Goal: Task Accomplishment & Management: Use online tool/utility

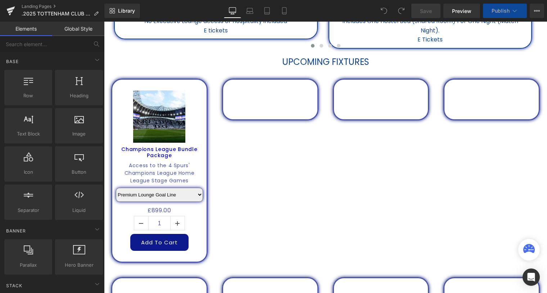
scroll to position [294, 0]
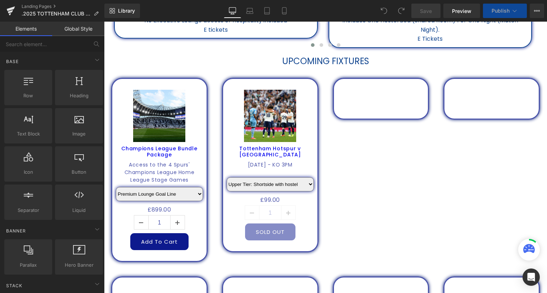
select select "Premium Lounge: Goal line"
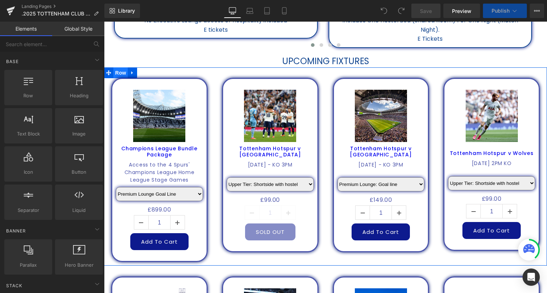
click at [118, 75] on span "Row" at bounding box center [120, 72] width 14 height 11
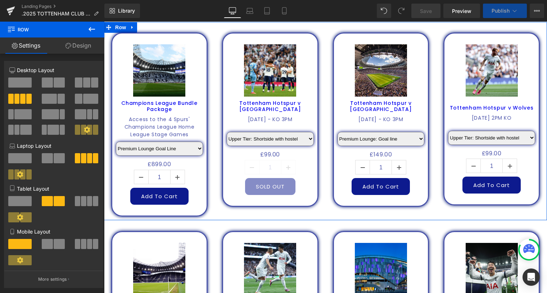
scroll to position [327, 0]
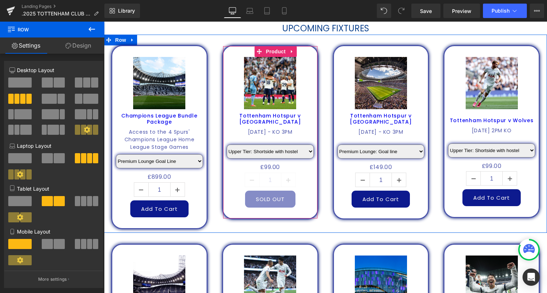
click at [306, 149] on select "Upper Tier: Shortside with hostel [GEOGRAPHIC_DATA]: Shortside with stadium tou…" at bounding box center [270, 151] width 87 height 14
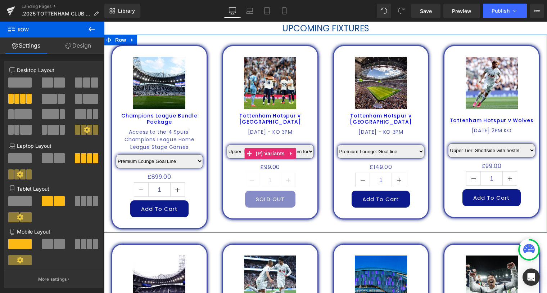
click at [227, 144] on select "Upper Tier: Shortside with hostel [GEOGRAPHIC_DATA]: Shortside with stadium tou…" at bounding box center [270, 151] width 87 height 14
click at [302, 152] on select "Upper Tier: Shortside with hostel [GEOGRAPHIC_DATA]: Shortside with stadium tou…" at bounding box center [270, 151] width 87 height 14
click at [227, 144] on select "Upper Tier: Shortside with hostel [GEOGRAPHIC_DATA]: Shortside with stadium tou…" at bounding box center [270, 151] width 87 height 14
click at [306, 151] on select "Upper Tier: Shortside with hostel [GEOGRAPHIC_DATA]: Shortside with stadium tou…" at bounding box center [270, 151] width 87 height 14
click at [227, 144] on select "Upper Tier: Shortside with hostel [GEOGRAPHIC_DATA]: Shortside with stadium tou…" at bounding box center [270, 151] width 87 height 14
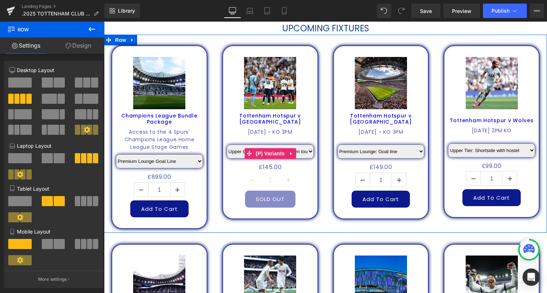
click at [304, 151] on select "Upper Tier: Shortside with hostel [GEOGRAPHIC_DATA]: Shortside with stadium tou…" at bounding box center [270, 151] width 87 height 14
click at [227, 144] on select "Upper Tier: Shortside with hostel [GEOGRAPHIC_DATA]: Shortside with stadium tou…" at bounding box center [270, 151] width 87 height 14
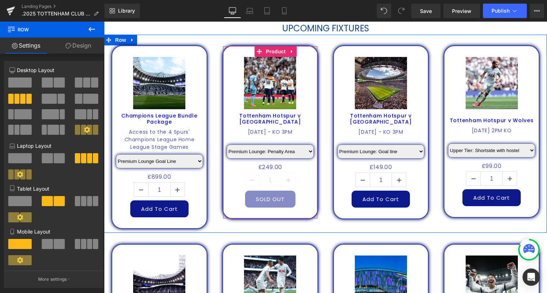
click at [299, 149] on select "Upper Tier: Shortside with hostel [GEOGRAPHIC_DATA]: Shortside with stadium tou…" at bounding box center [270, 151] width 87 height 14
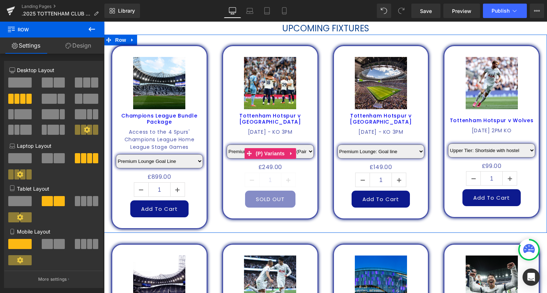
click at [227, 144] on select "Upper Tier: Shortside with hostel [GEOGRAPHIC_DATA]: Shortside with stadium tou…" at bounding box center [270, 151] width 87 height 14
click at [308, 151] on select "Upper Tier: Shortside with hostel [GEOGRAPHIC_DATA]: Shortside with stadium tou…" at bounding box center [270, 151] width 87 height 14
select select "Premium Lounge: Penalty Area"
click at [227, 144] on select "Upper Tier: Shortside with hostel [GEOGRAPHIC_DATA]: Shortside with stadium tou…" at bounding box center [270, 151] width 87 height 14
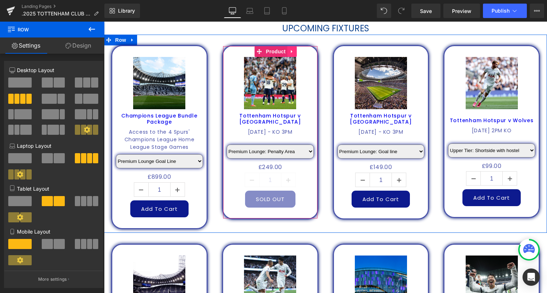
click at [291, 50] on icon at bounding box center [292, 51] width 5 height 5
click at [296, 53] on icon at bounding box center [296, 51] width 5 height 5
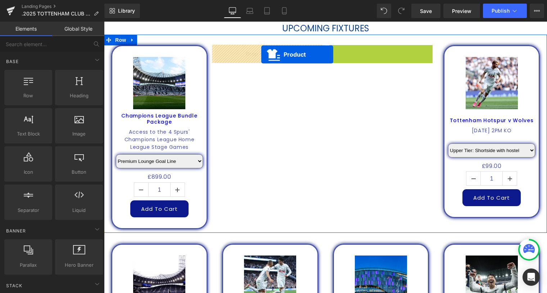
drag, startPoint x: 369, startPoint y: 51, endPoint x: 261, endPoint y: 54, distance: 108.1
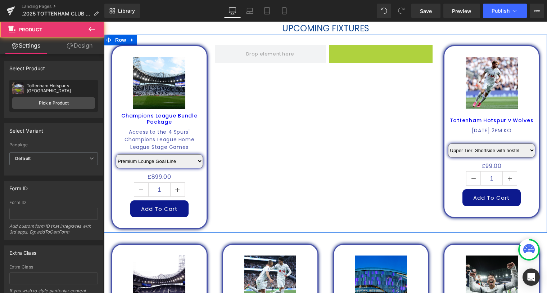
select select "Premium Lounge: Goal line"
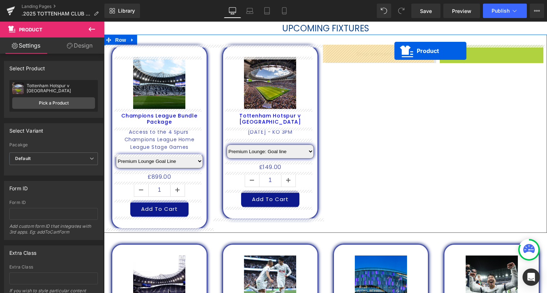
drag, startPoint x: 479, startPoint y: 51, endPoint x: 383, endPoint y: 53, distance: 96.5
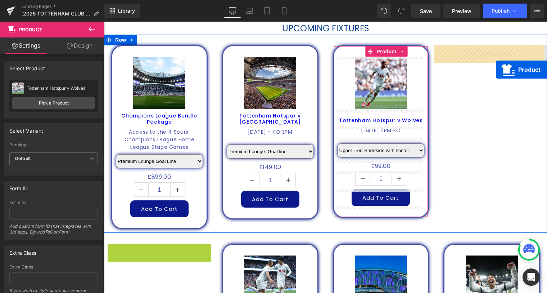
drag, startPoint x: 147, startPoint y: 251, endPoint x: 481, endPoint y: 61, distance: 384.0
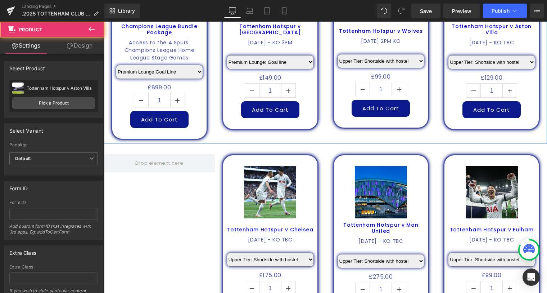
scroll to position [425, 0]
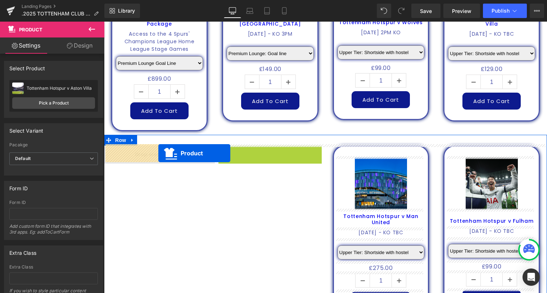
drag, startPoint x: 255, startPoint y: 151, endPoint x: 153, endPoint y: 153, distance: 102.3
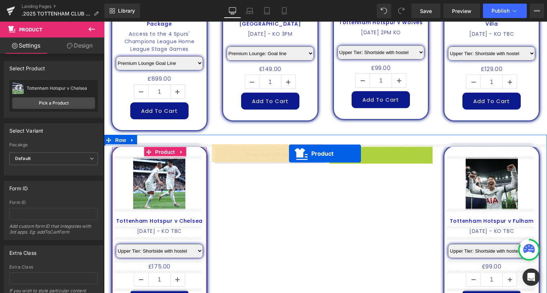
drag, startPoint x: 366, startPoint y: 151, endPoint x: 279, endPoint y: 154, distance: 87.9
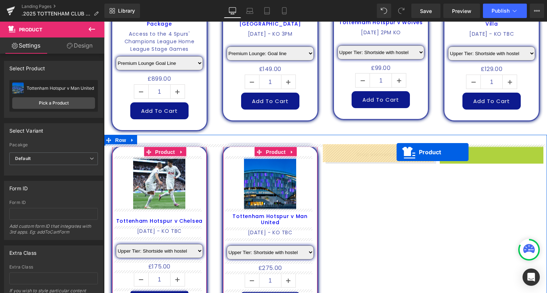
drag, startPoint x: 481, startPoint y: 150, endPoint x: 385, endPoint y: 152, distance: 95.8
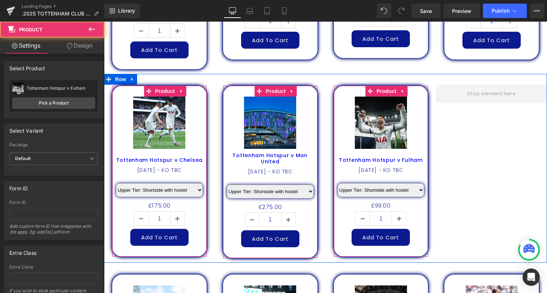
scroll to position [556, 0]
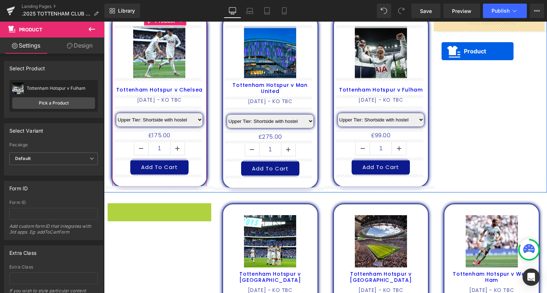
drag, startPoint x: 143, startPoint y: 210, endPoint x: 440, endPoint y: 97, distance: 317.9
click at [446, 5] on div at bounding box center [325, 5] width 443 height 2
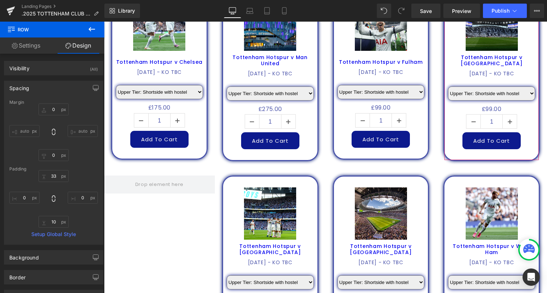
scroll to position [611, 0]
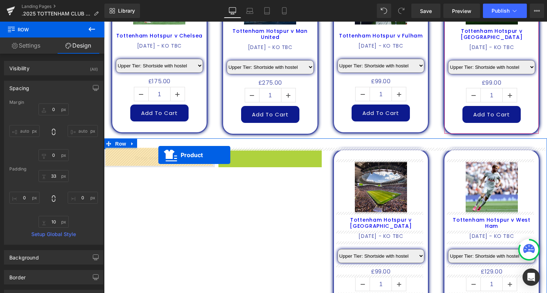
drag, startPoint x: 189, startPoint y: 155, endPoint x: 154, endPoint y: 154, distance: 34.6
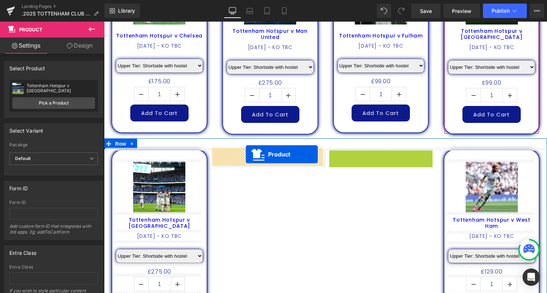
drag, startPoint x: 368, startPoint y: 154, endPoint x: 381, endPoint y: 154, distance: 13.0
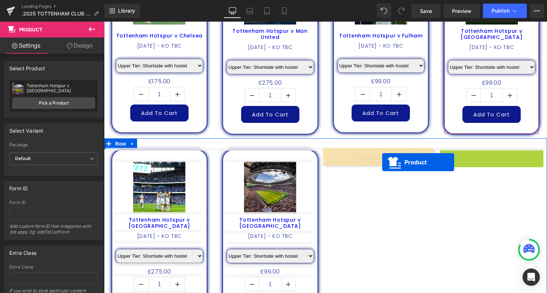
drag, startPoint x: 478, startPoint y: 154, endPoint x: 374, endPoint y: 162, distance: 104.4
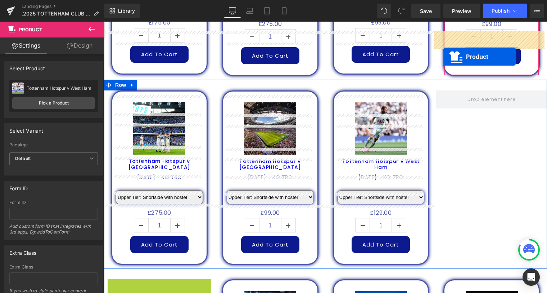
scroll to position [634, 0]
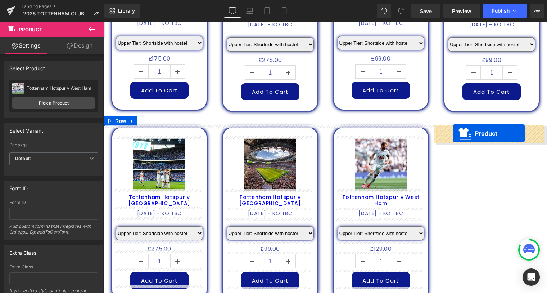
drag, startPoint x: 147, startPoint y: 212, endPoint x: 453, endPoint y: 133, distance: 316.4
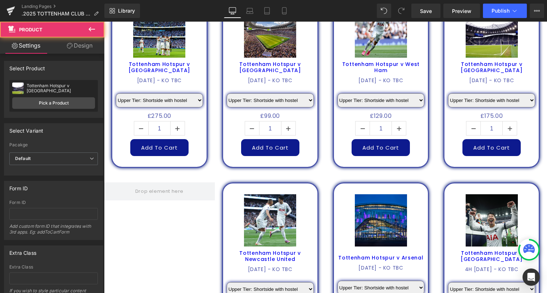
scroll to position [798, 0]
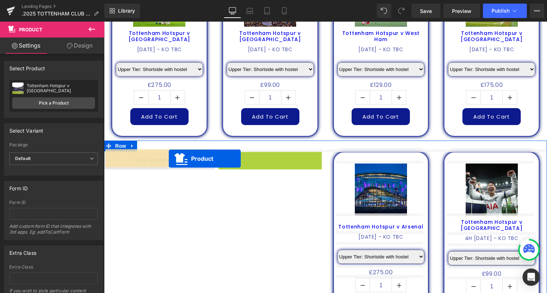
drag, startPoint x: 258, startPoint y: 156, endPoint x: 163, endPoint y: 158, distance: 94.7
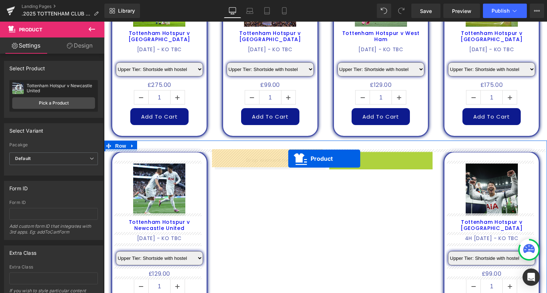
drag, startPoint x: 370, startPoint y: 156, endPoint x: 355, endPoint y: 157, distance: 14.8
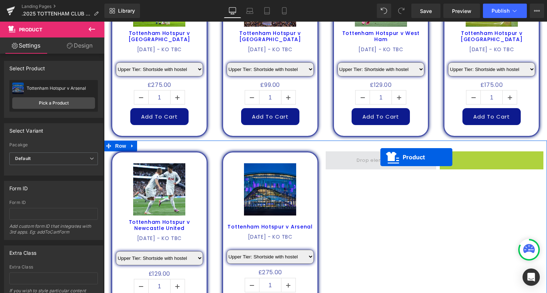
drag, startPoint x: 480, startPoint y: 153, endPoint x: 375, endPoint y: 158, distance: 104.2
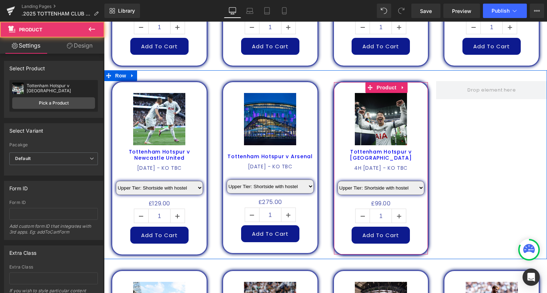
scroll to position [929, 0]
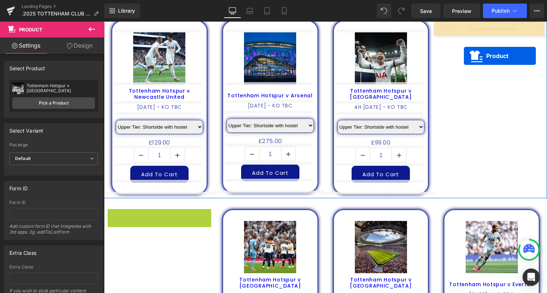
drag, startPoint x: 144, startPoint y: 212, endPoint x: 464, endPoint y: 56, distance: 356.5
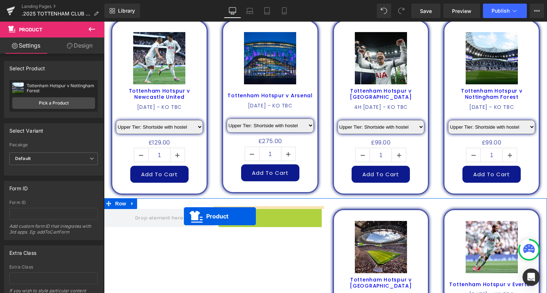
drag, startPoint x: 255, startPoint y: 213, endPoint x: 221, endPoint y: 216, distance: 34.0
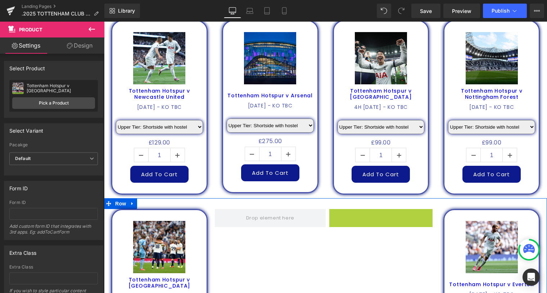
drag, startPoint x: 367, startPoint y: 212, endPoint x: 388, endPoint y: 217, distance: 21.7
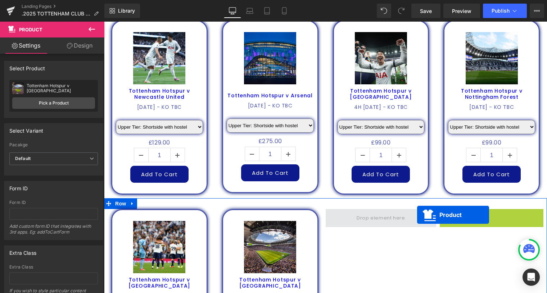
drag, startPoint x: 480, startPoint y: 212, endPoint x: 379, endPoint y: 217, distance: 101.3
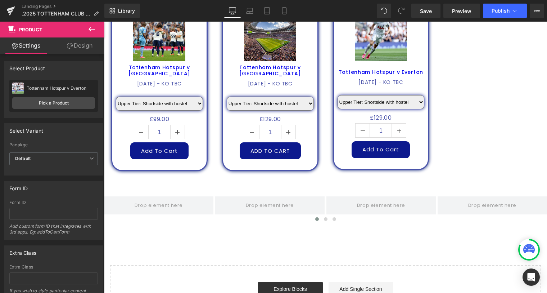
scroll to position [994, 0]
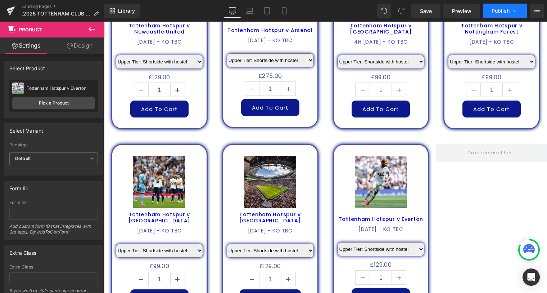
click at [499, 10] on span "Publish" at bounding box center [501, 11] width 18 height 6
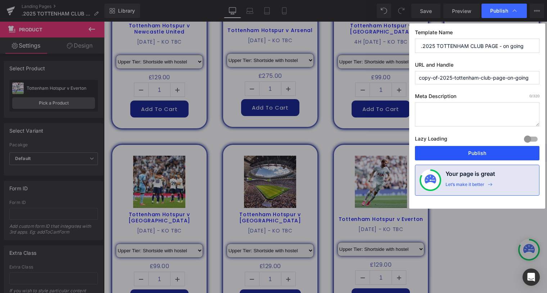
click at [484, 151] on button "Publish" at bounding box center [477, 153] width 125 height 14
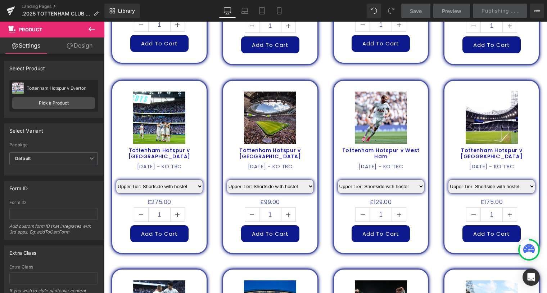
scroll to position [601, 0]
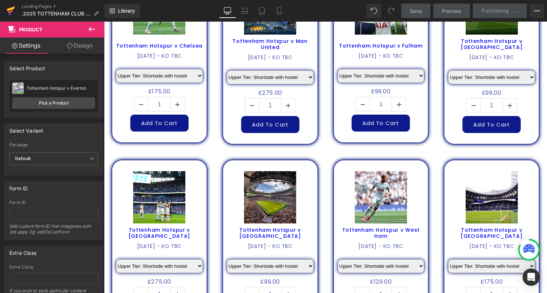
click at [11, 9] on icon at bounding box center [11, 8] width 8 height 5
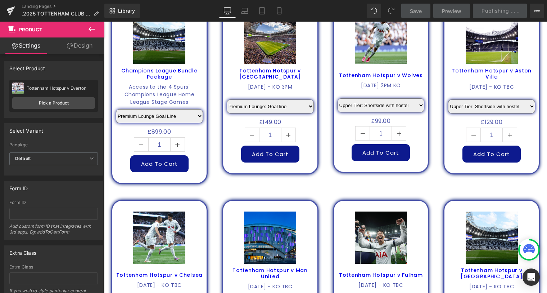
scroll to position [339, 0]
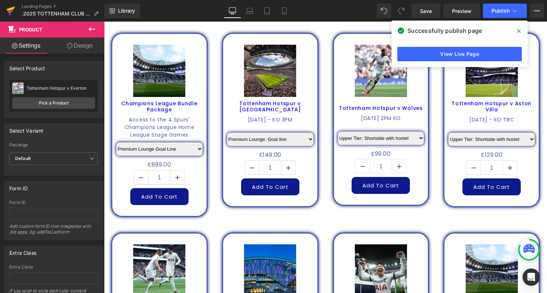
click at [14, 9] on icon at bounding box center [10, 11] width 9 height 18
